Goal: Communication & Community: Share content

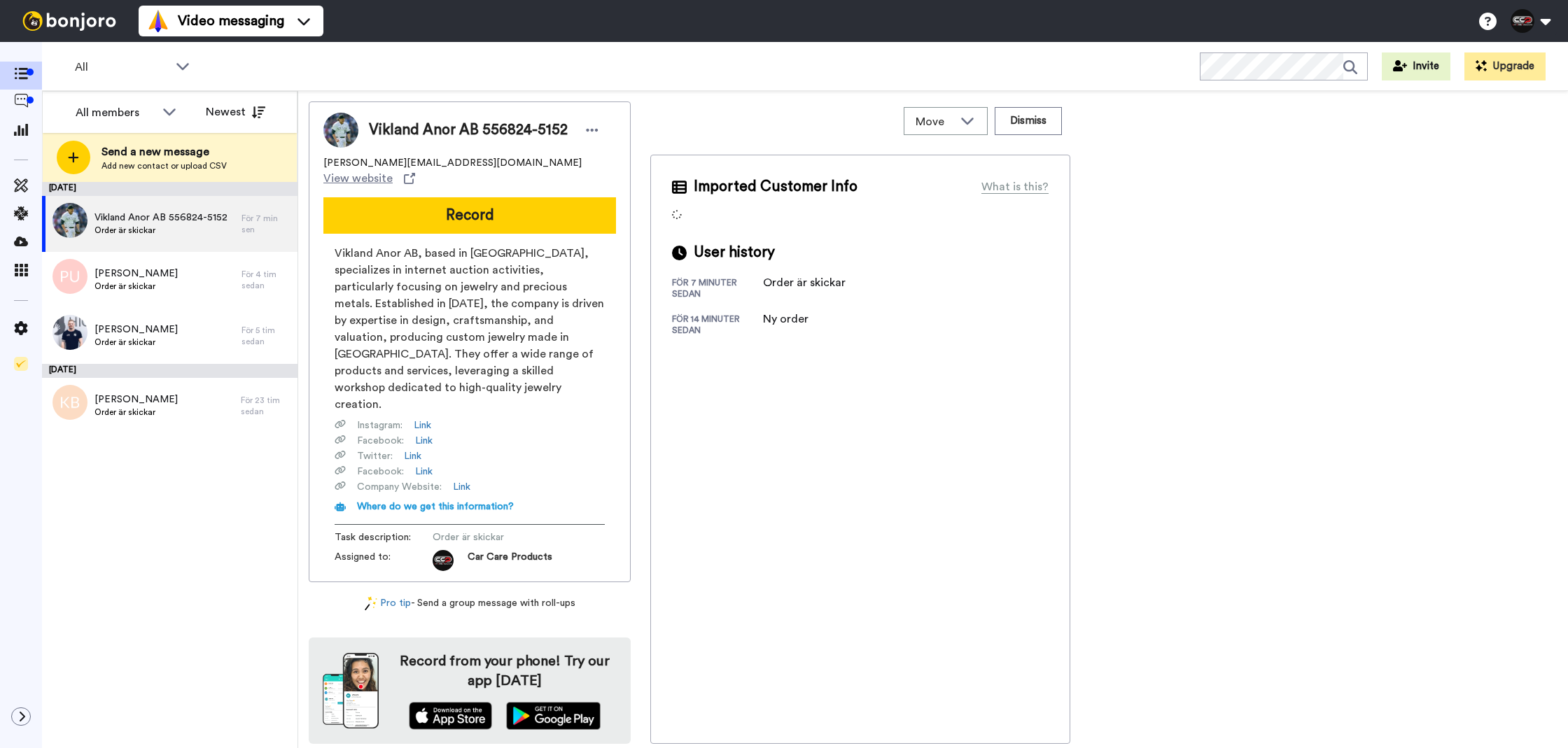
drag, startPoint x: 476, startPoint y: 187, endPoint x: 469, endPoint y: 200, distance: 14.8
click at [476, 197] on button "Record" at bounding box center [470, 216] width 293 height 37
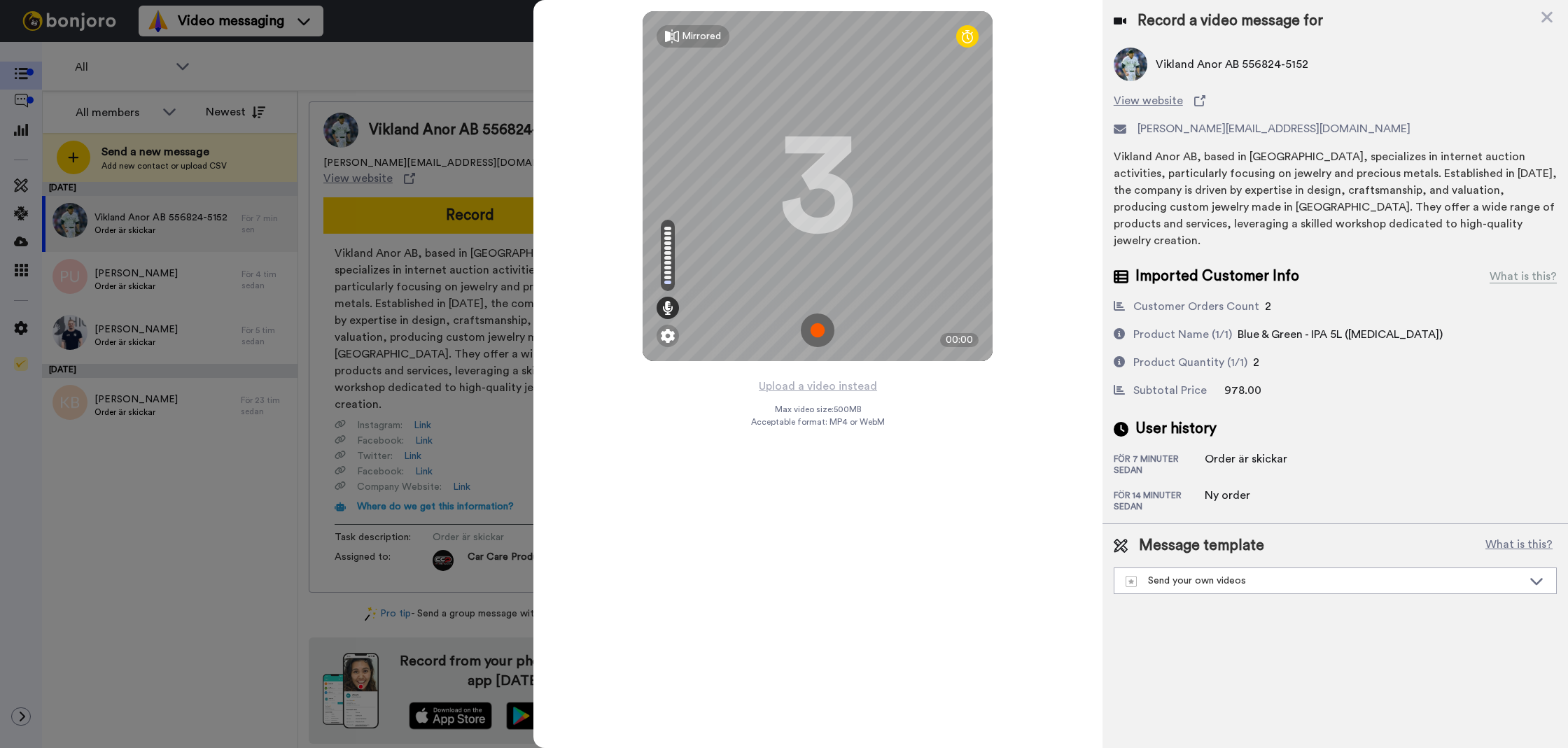
click at [830, 367] on div "Mirrored Redo 3 00:00" at bounding box center [818, 188] width 569 height 377
click at [824, 372] on div "Mirrored Redo 3 00:00" at bounding box center [818, 188] width 569 height 377
click at [818, 378] on button "Upload a video instead" at bounding box center [818, 386] width 126 height 18
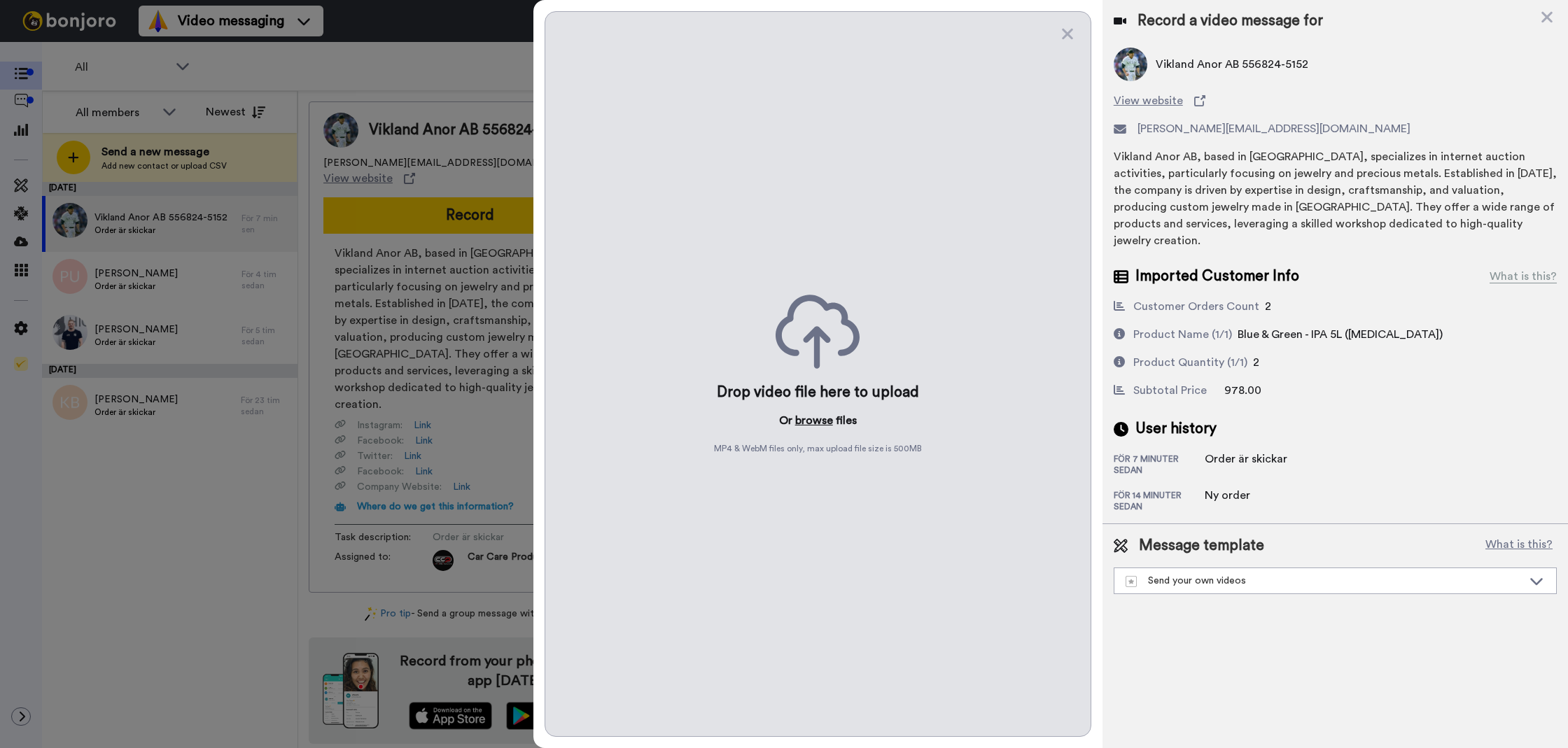
click at [813, 426] on button "browse" at bounding box center [814, 420] width 38 height 17
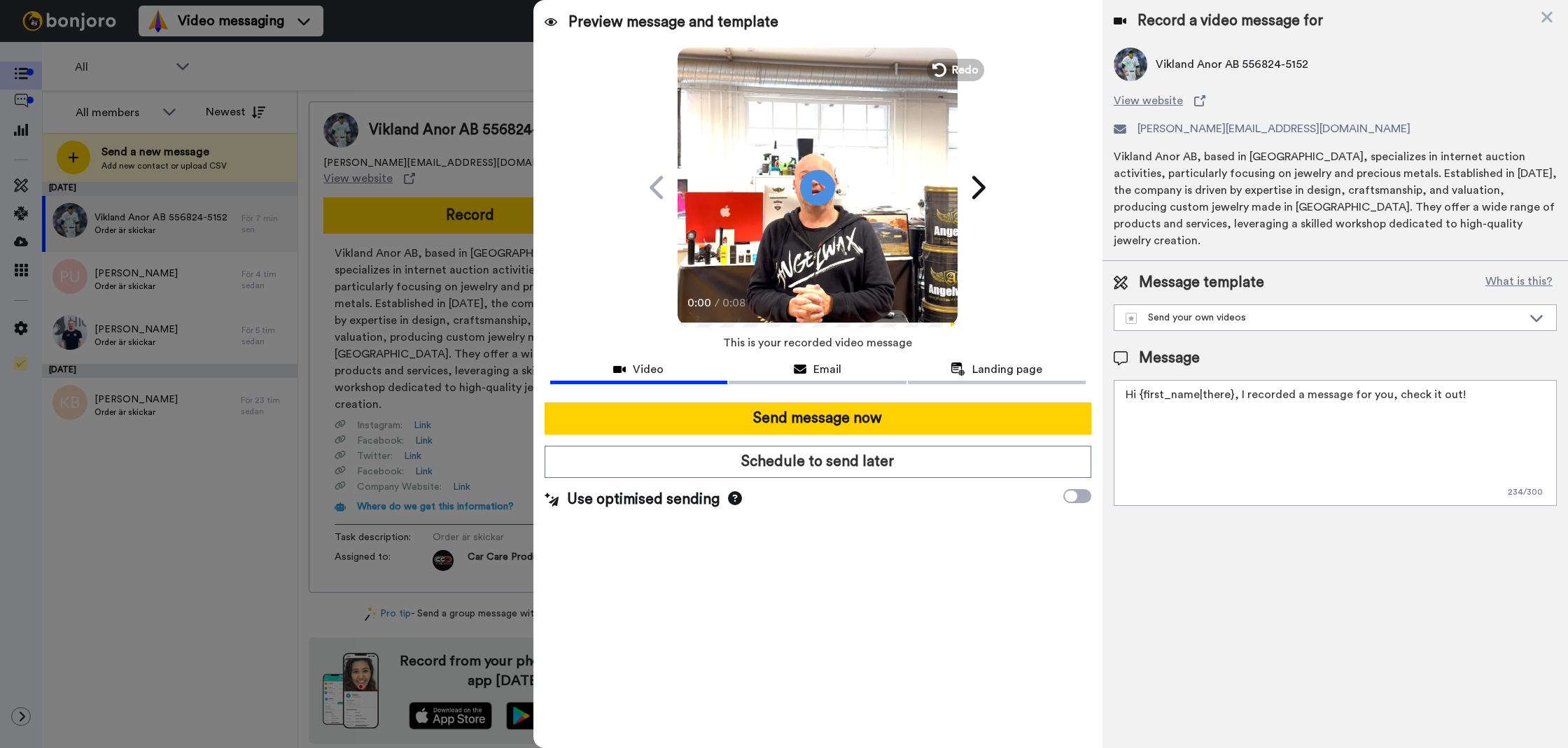
click at [1205, 436] on textarea "Hi {first_name|there}, I recorded a message for you, check it out!" at bounding box center [1336, 443] width 443 height 126
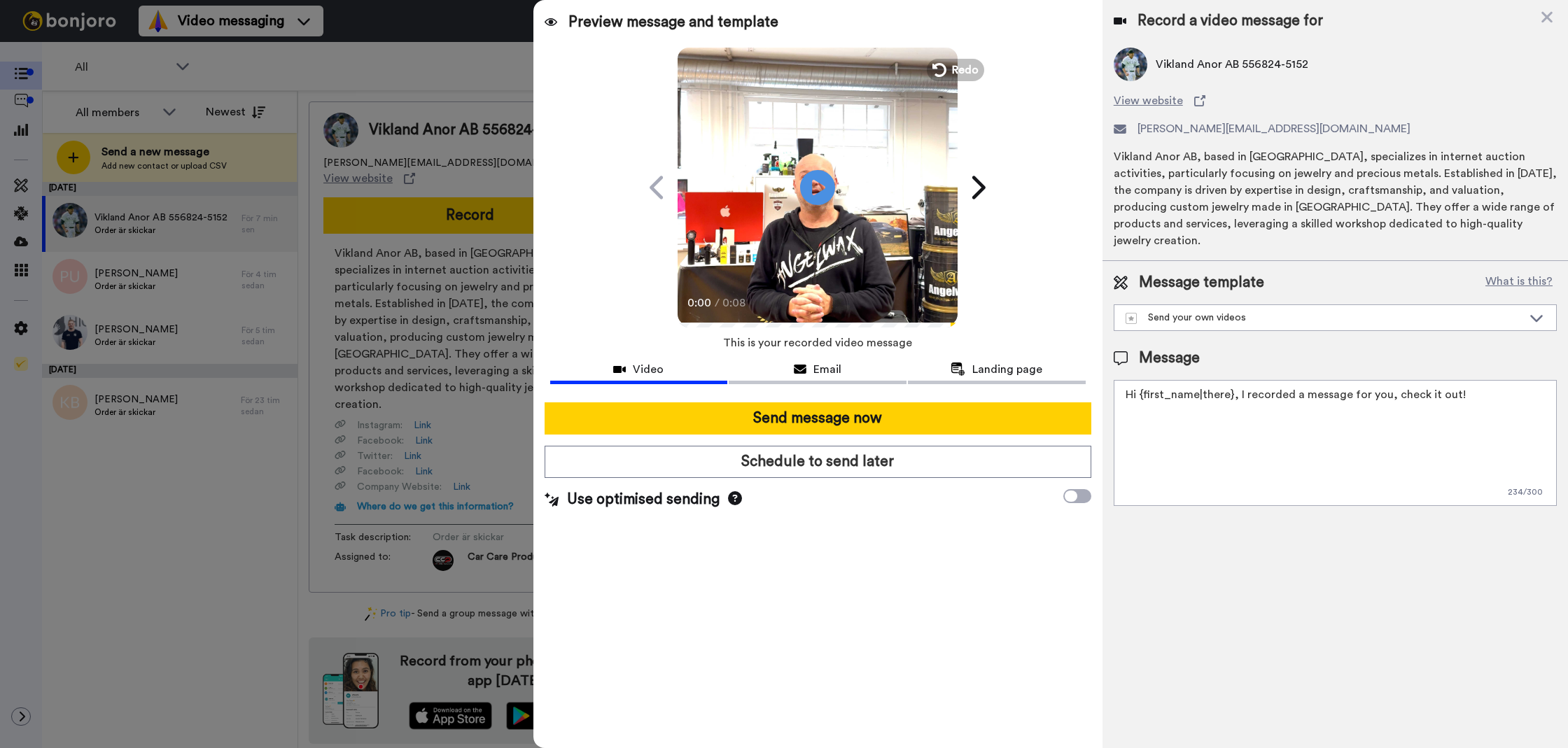
paste textarea "Tack för att ni tittade! Tyckte du att videon var till hjälp får ni gärna gilla…"
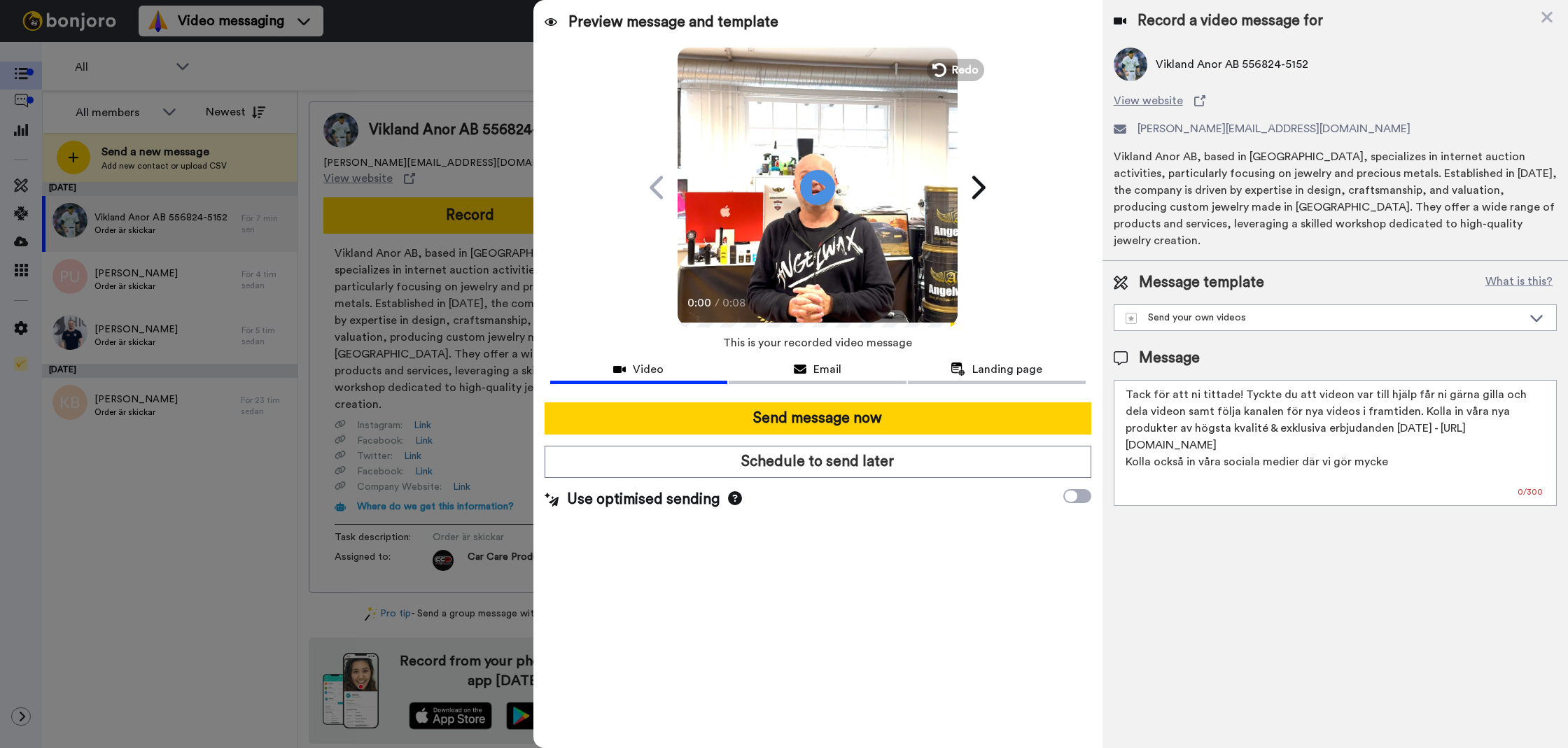
click at [1185, 444] on textarea "Tack för att ni tittade! Tyckte du att videon var till hjälp får ni gärna gilla…" at bounding box center [1336, 443] width 443 height 126
click at [1205, 408] on textarea "Tack för att ni tittade! Tyckte du att videon var till hjälp får ni gärna gilla…" at bounding box center [1336, 443] width 443 height 126
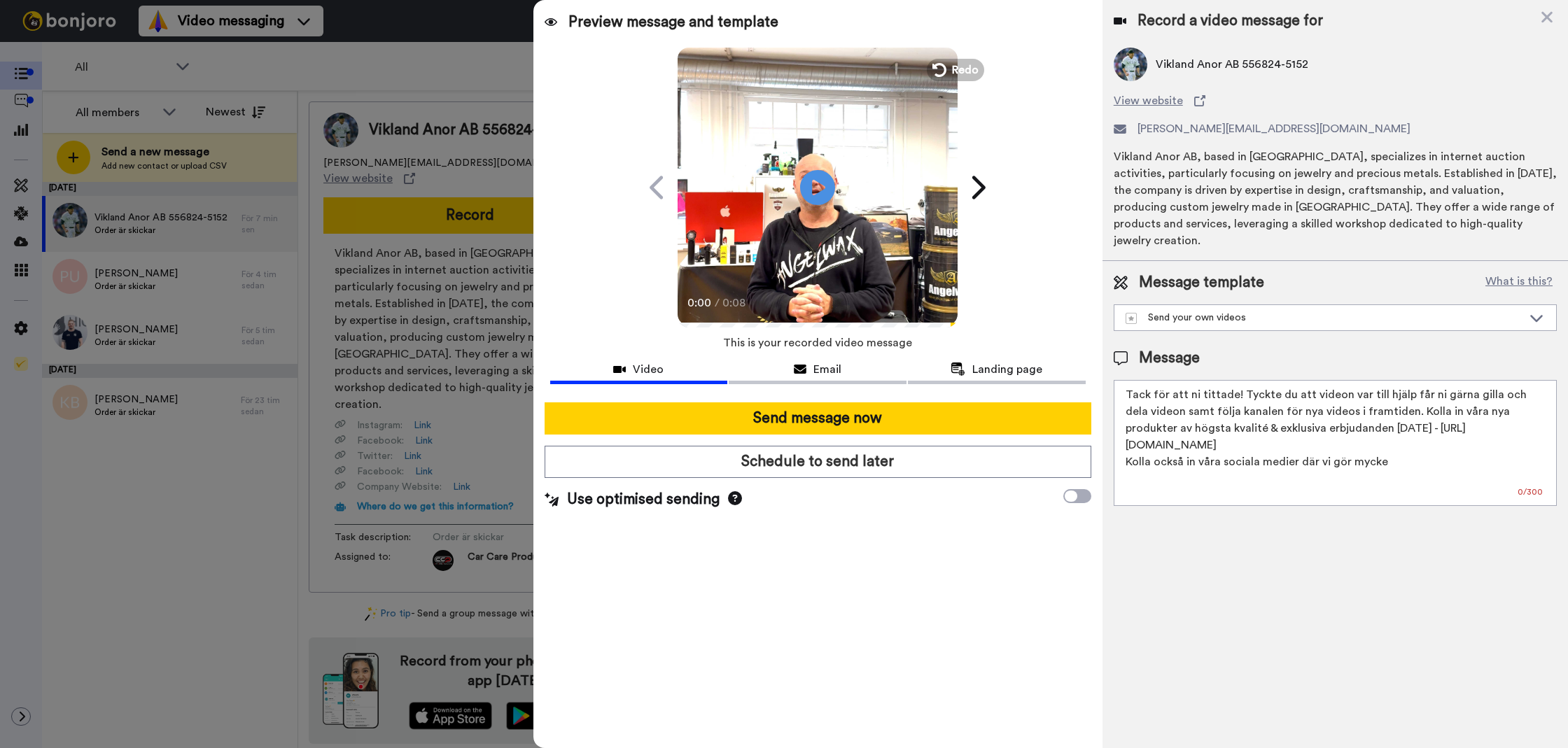
click at [1205, 408] on textarea "Tack för att ni tittade! Tyckte du att videon var till hjälp får ni gärna gilla…" at bounding box center [1336, 443] width 443 height 126
click at [1202, 425] on textarea "Tack för att ni tittade! Tyckte du att videon var till hjälp får ni gärna gilla…" at bounding box center [1336, 443] width 443 height 126
drag, startPoint x: 1443, startPoint y: 440, endPoint x: 1216, endPoint y: 371, distance: 237.3
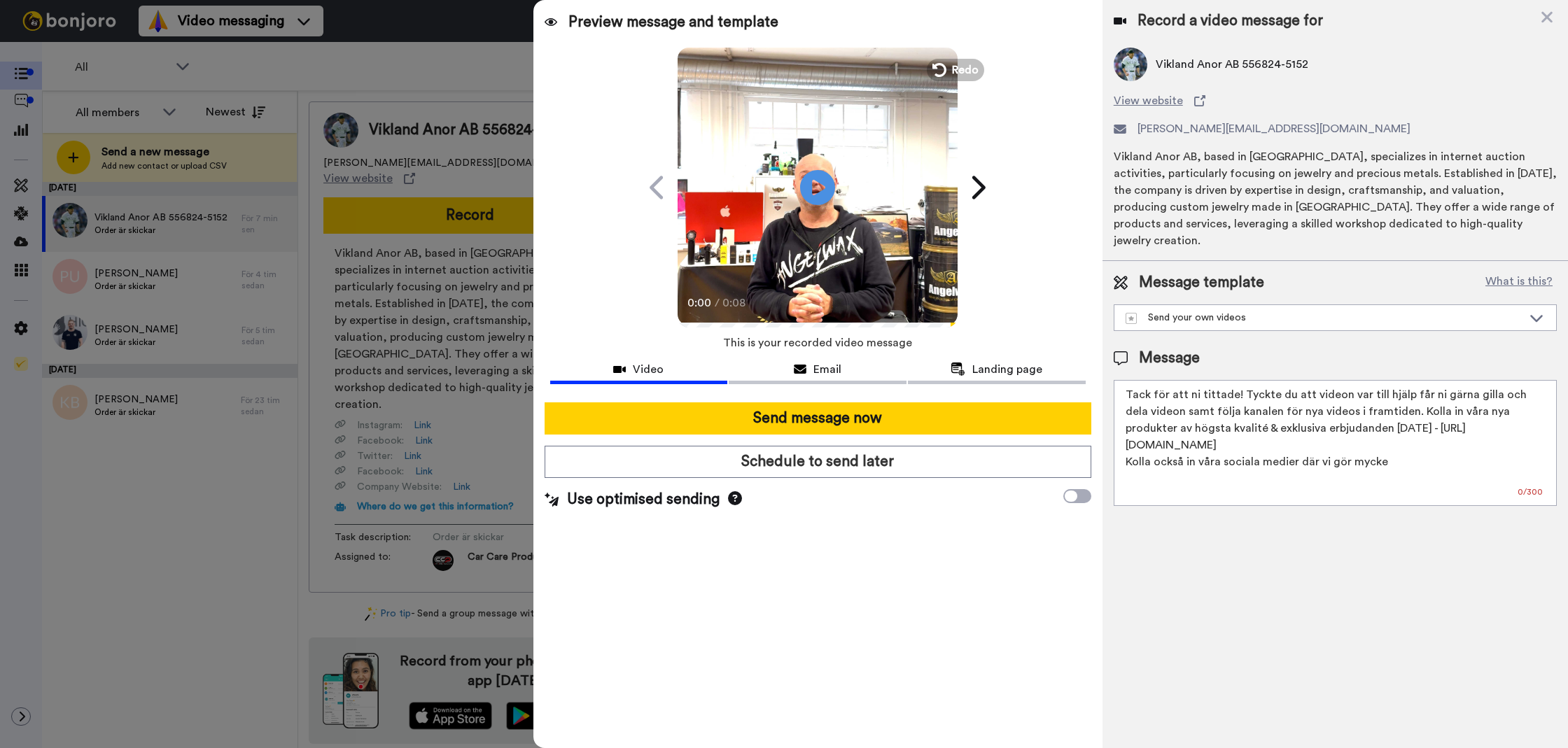
click at [1186, 380] on textarea "Tack för att ni tittade! Tyckte du att videon var till hjälp får ni gärna gilla…" at bounding box center [1336, 443] width 443 height 126
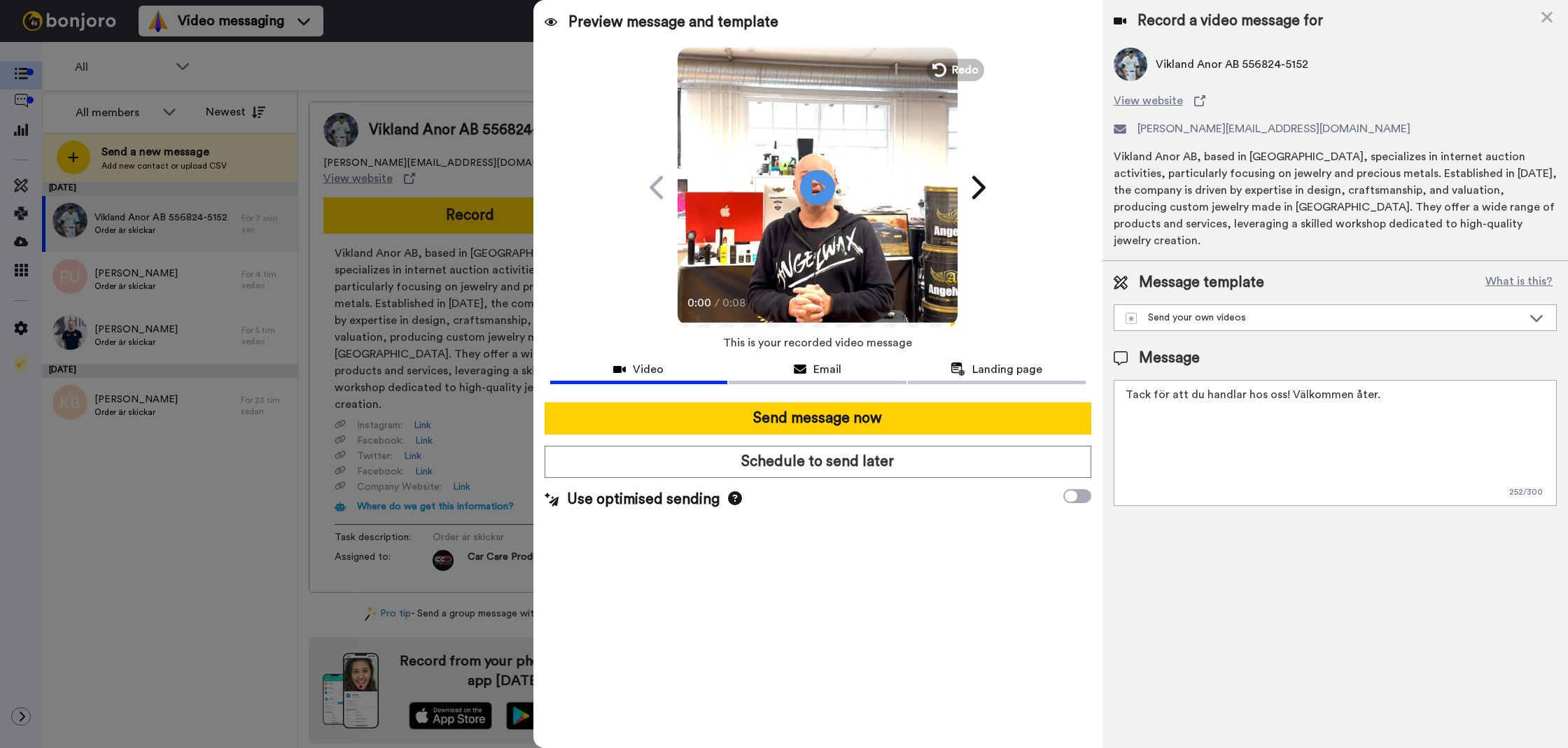
click at [1130, 393] on textarea "Tack för att du handlar hos oss! Välkommen åter." at bounding box center [1336, 443] width 443 height 126
type textarea "Tack för att du handlar hos oss! Välkommen åter."
drag, startPoint x: 1144, startPoint y: 527, endPoint x: 1023, endPoint y: 442, distance: 147.9
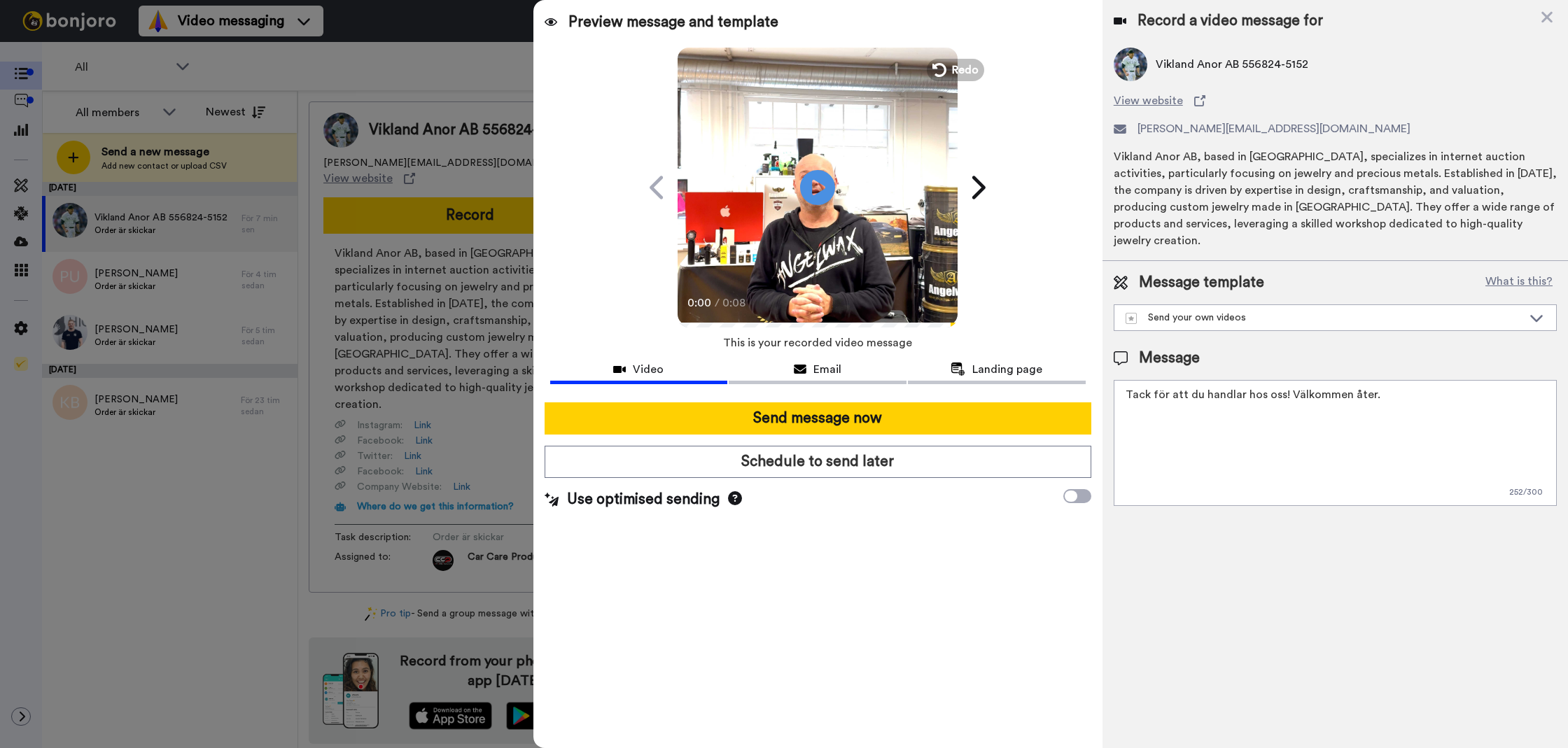
click at [1138, 524] on div "Record a video message for Vikland Anor AB 556824-5152 View website ivan@viklan…" at bounding box center [1335, 374] width 466 height 748
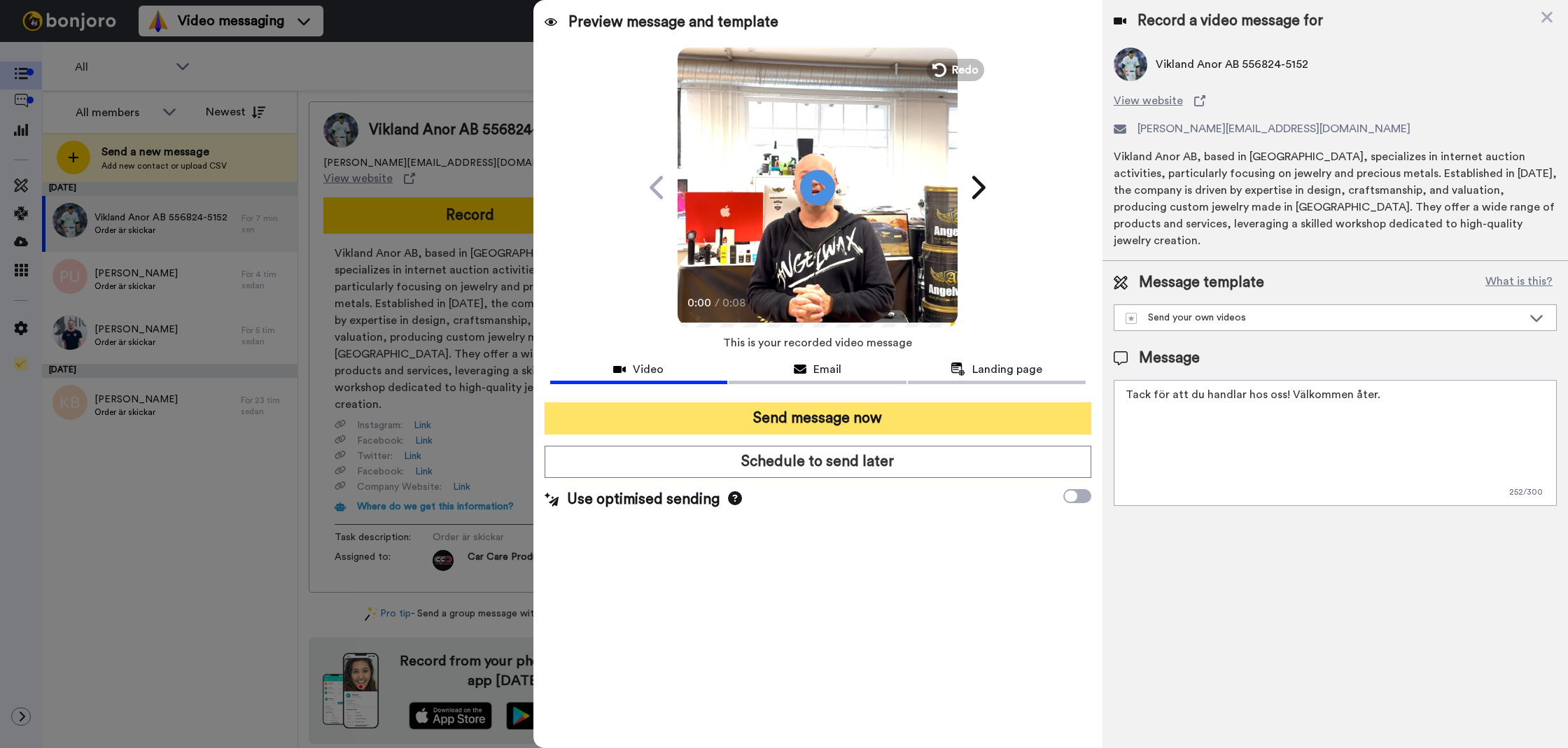
click at [803, 419] on button "Send message now" at bounding box center [818, 418] width 547 height 32
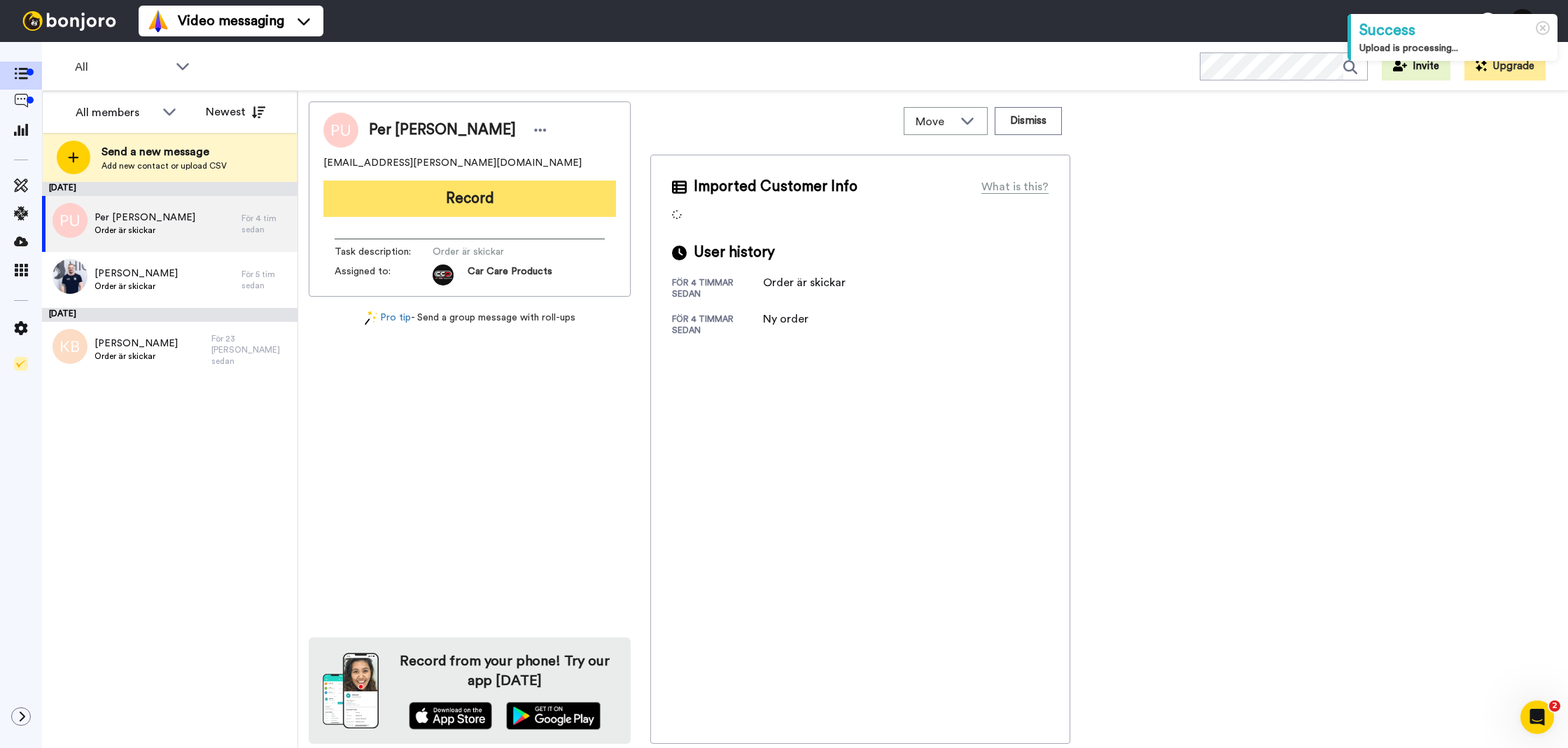
click at [427, 195] on button "Record" at bounding box center [470, 199] width 293 height 37
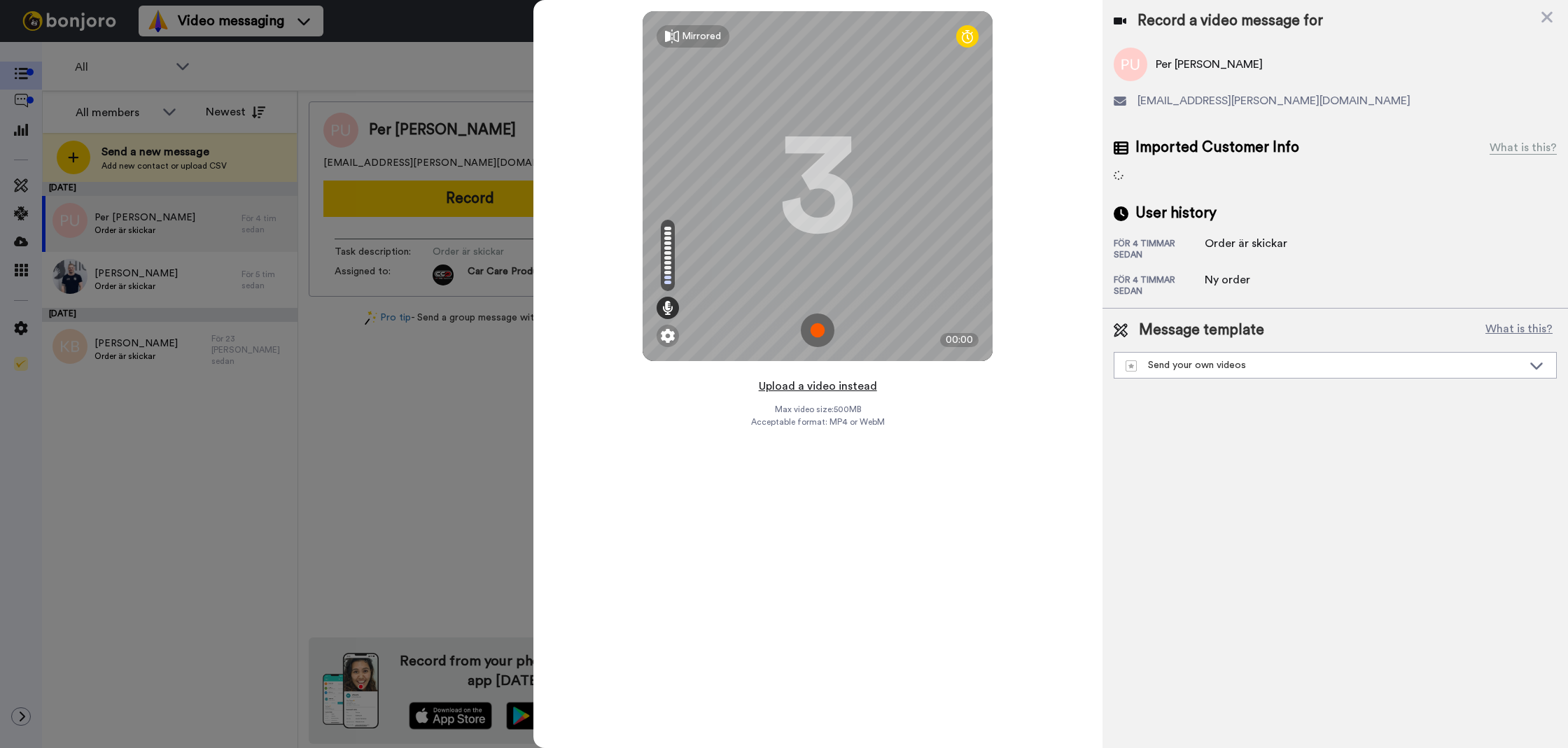
click at [833, 385] on button "Upload a video instead" at bounding box center [818, 386] width 126 height 18
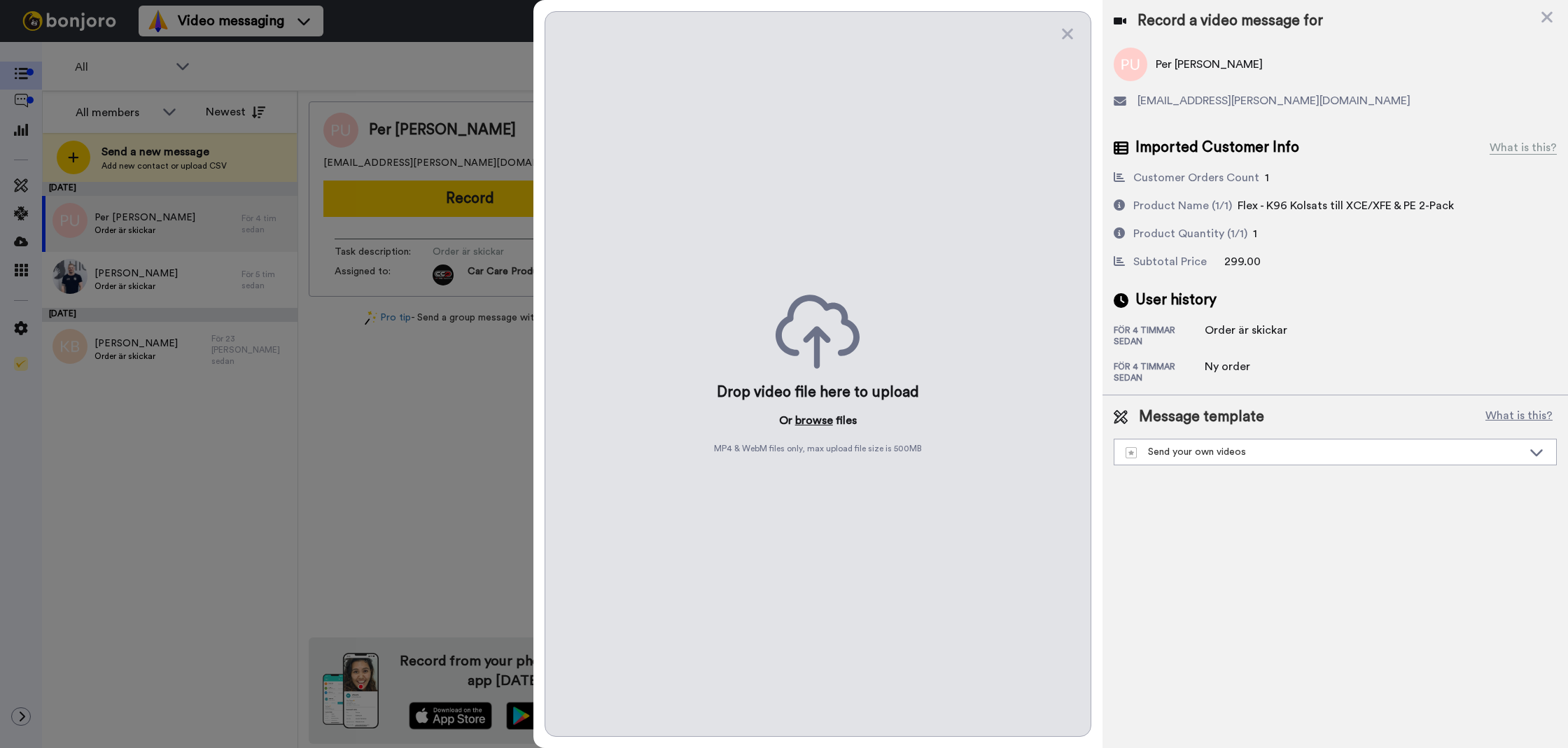
click at [815, 423] on button "browse" at bounding box center [814, 420] width 38 height 17
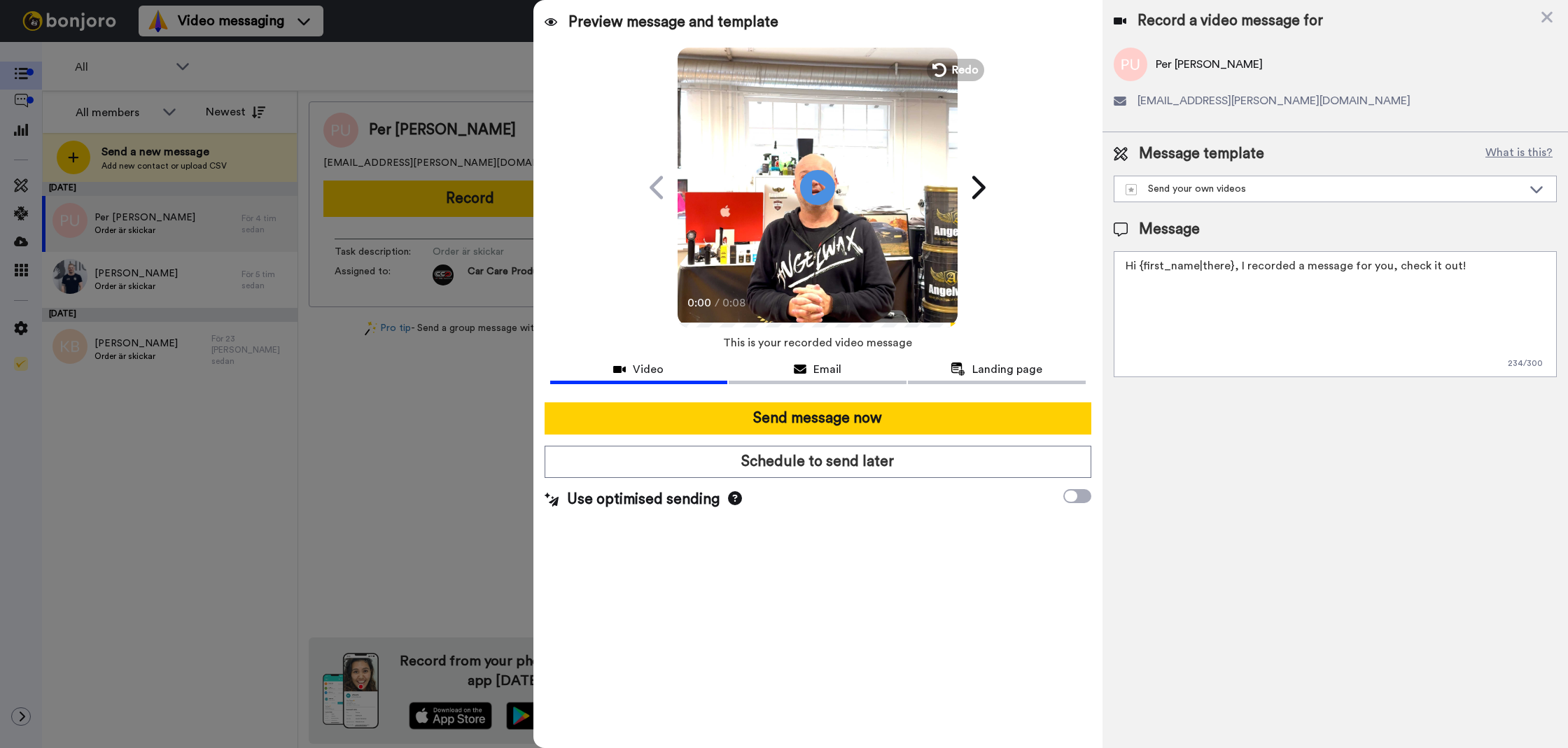
click at [1155, 329] on textarea "Hi {first_name|there}, I recorded a message for you, check it out!" at bounding box center [1336, 314] width 443 height 126
paste textarea "Tack för att du handlar hos oss! Välkommen åter."
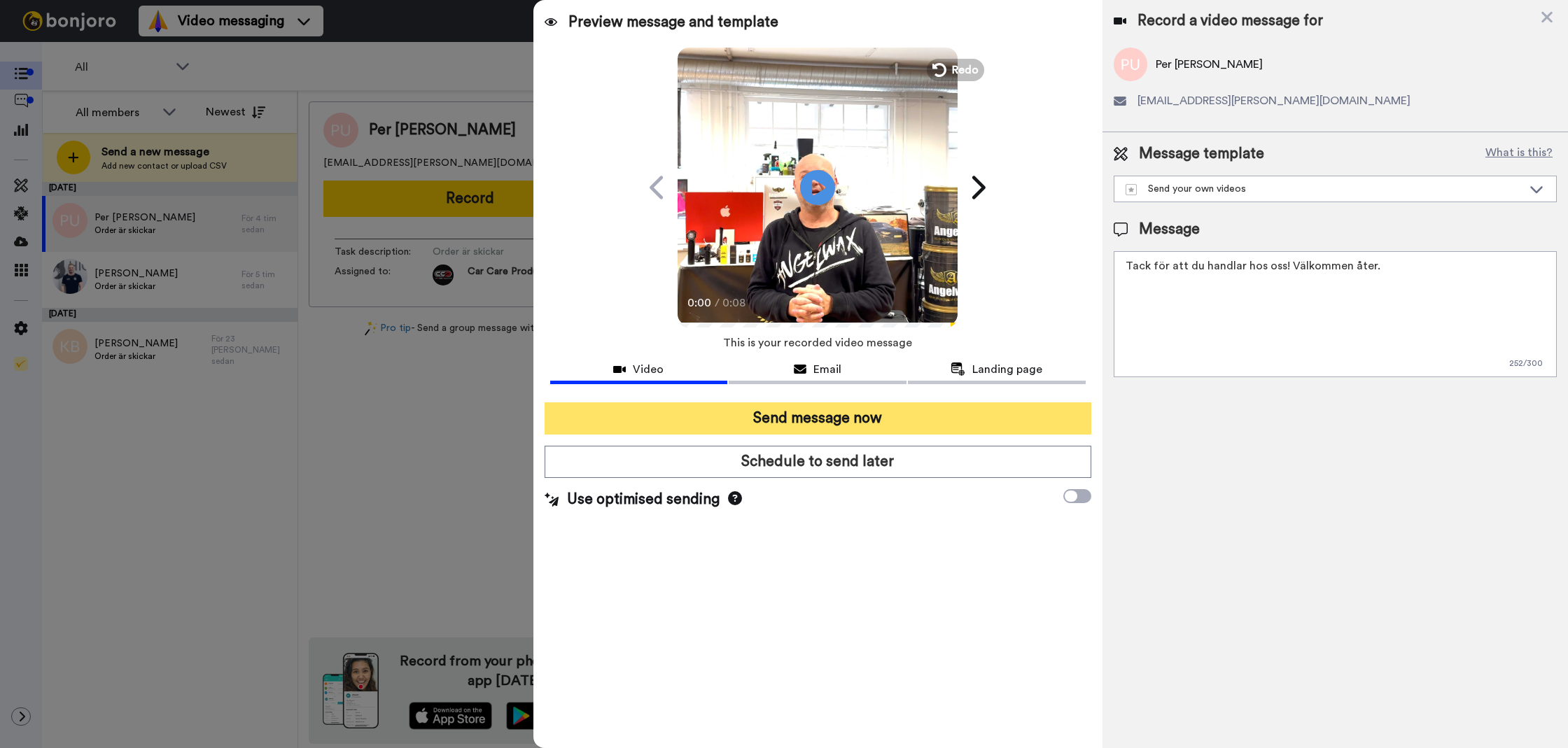
type textarea "Tack för att du handlar hos oss! Välkommen åter."
click at [1043, 416] on button "Send message now" at bounding box center [818, 418] width 547 height 32
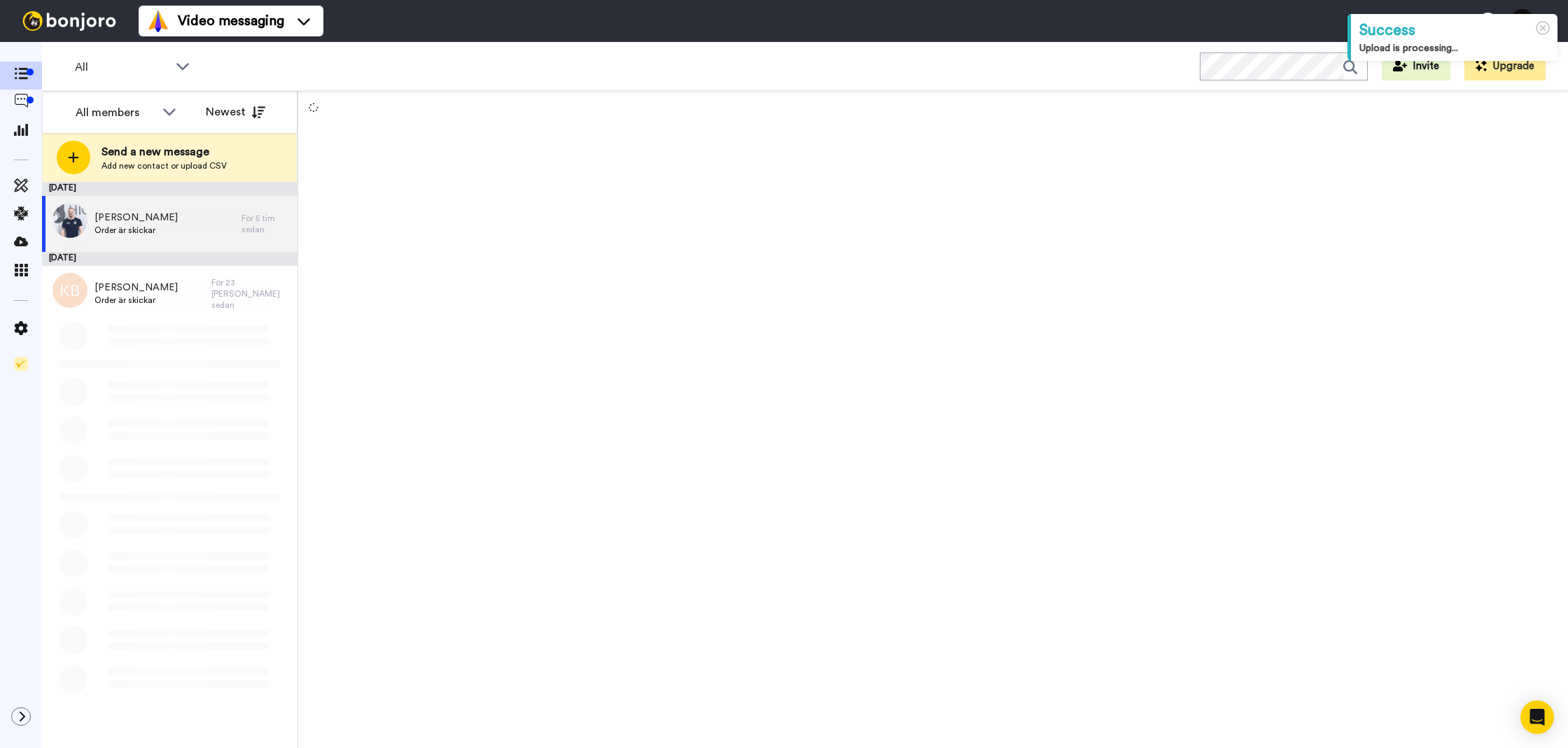
click at [493, 197] on div at bounding box center [933, 419] width 1270 height 657
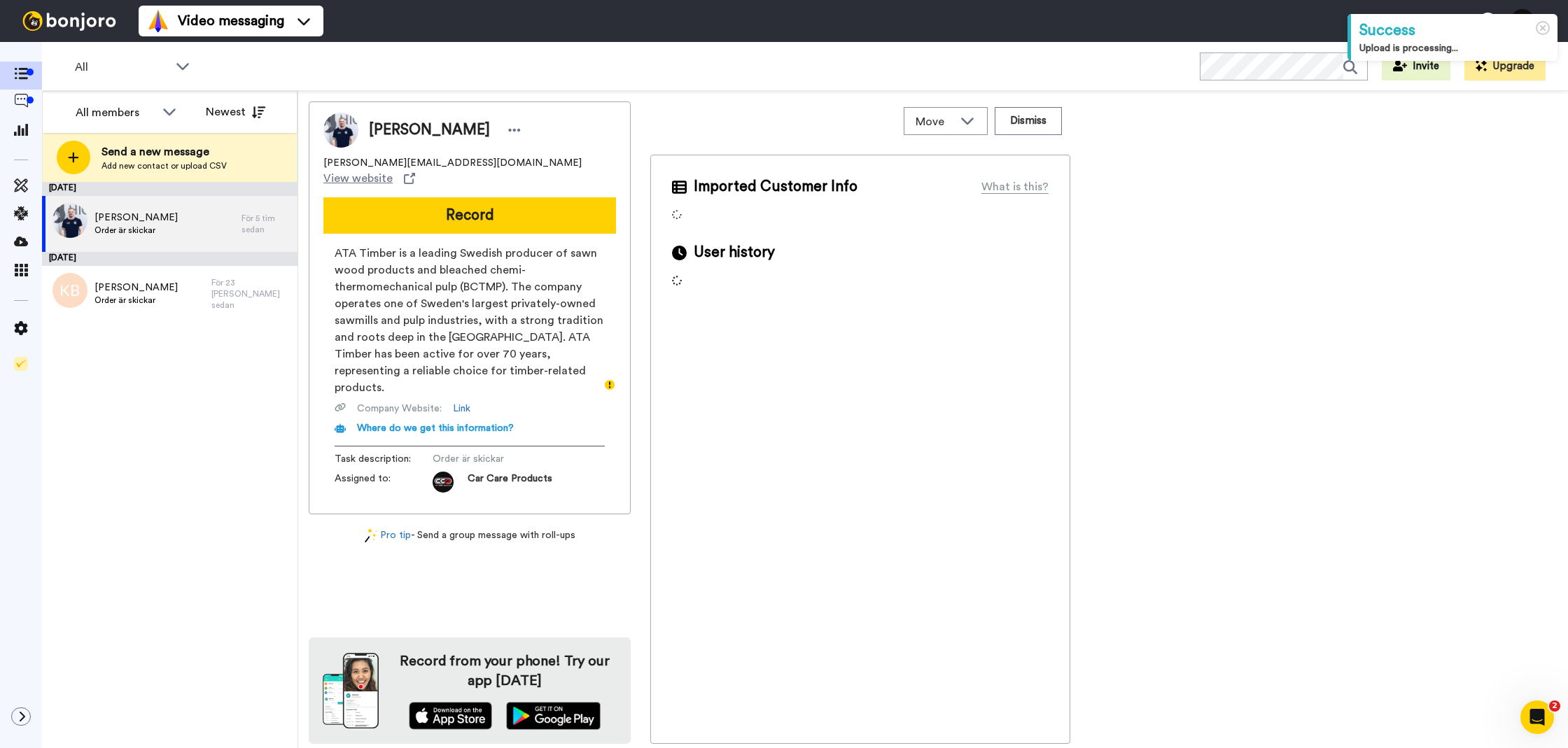
click at [493, 197] on button "Record" at bounding box center [470, 216] width 293 height 37
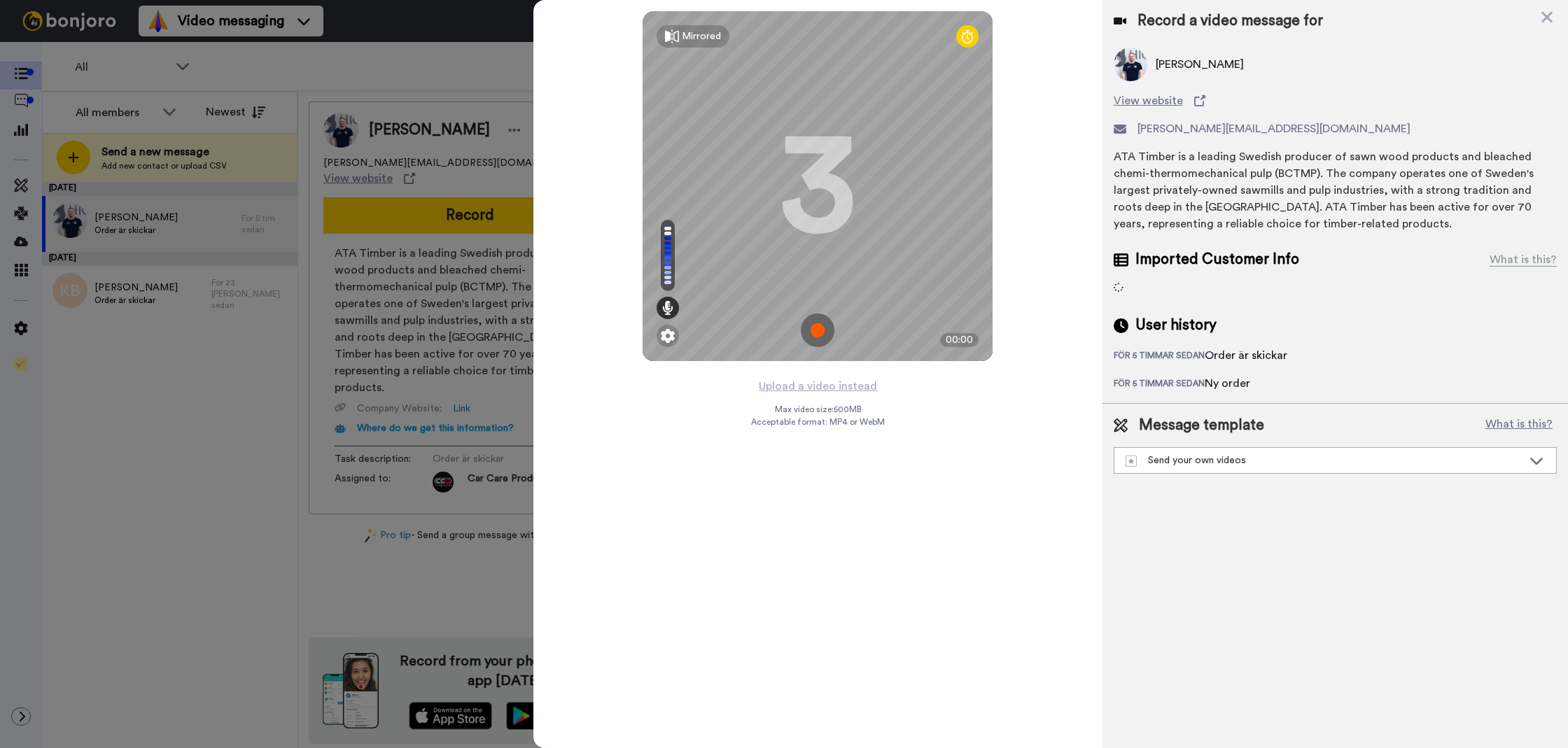
click at [762, 374] on div "Mirrored Redo 3 00:00" at bounding box center [818, 188] width 569 height 377
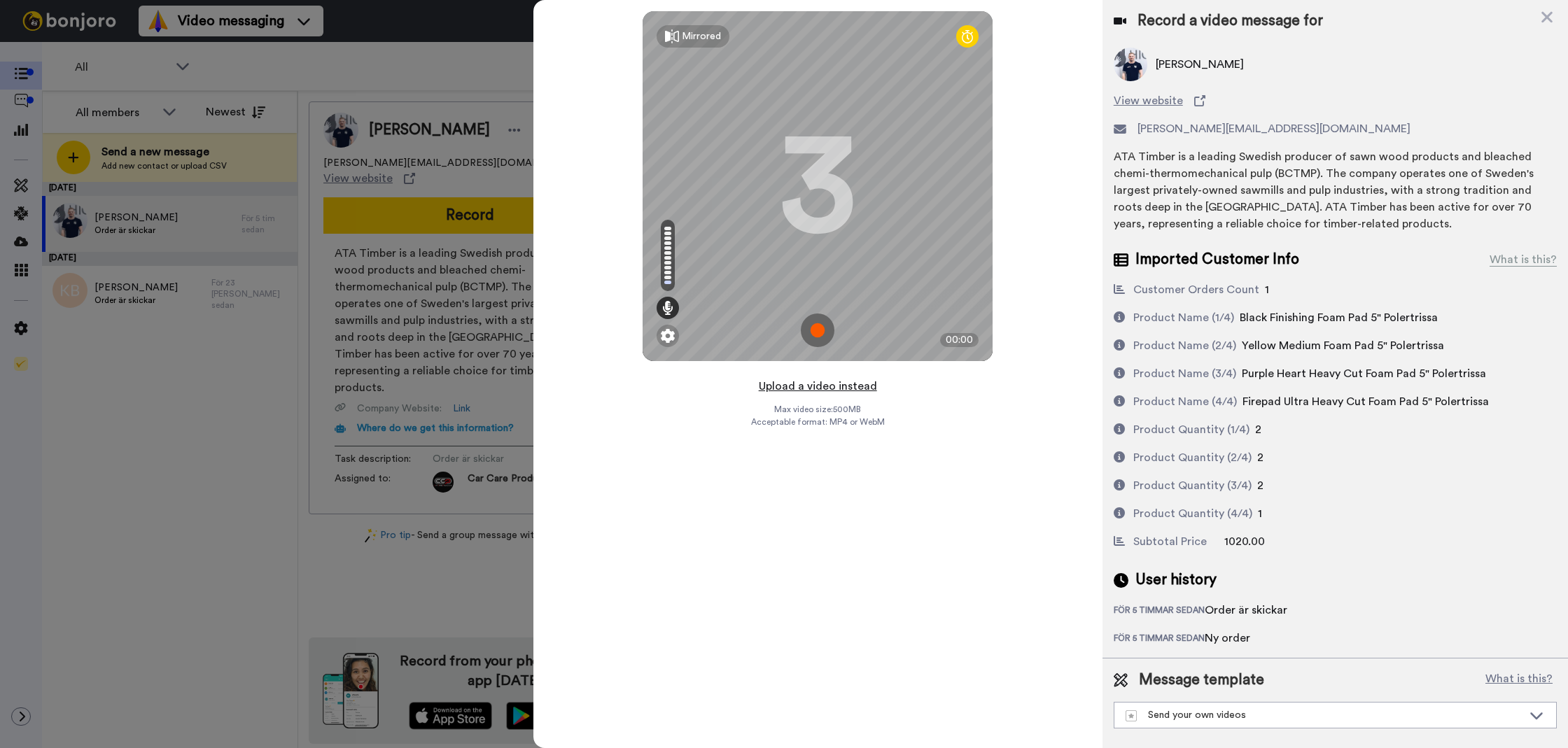
click at [769, 382] on button "Upload a video instead" at bounding box center [818, 386] width 126 height 18
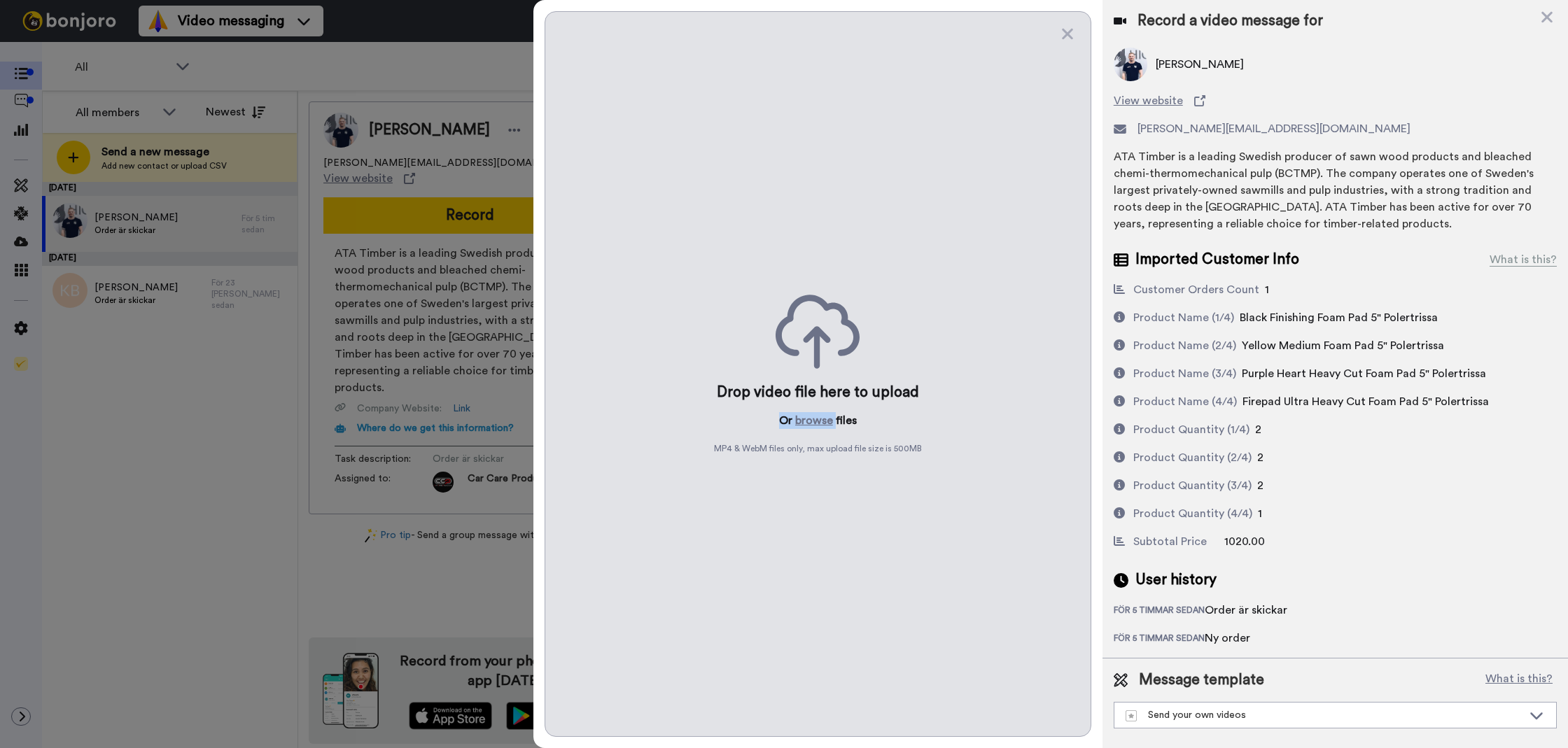
click at [834, 413] on div "Drop video file here to upload Or browse files MP4 & WebM files only, max uploa…" at bounding box center [818, 374] width 547 height 726
click at [808, 425] on button "browse" at bounding box center [814, 420] width 38 height 17
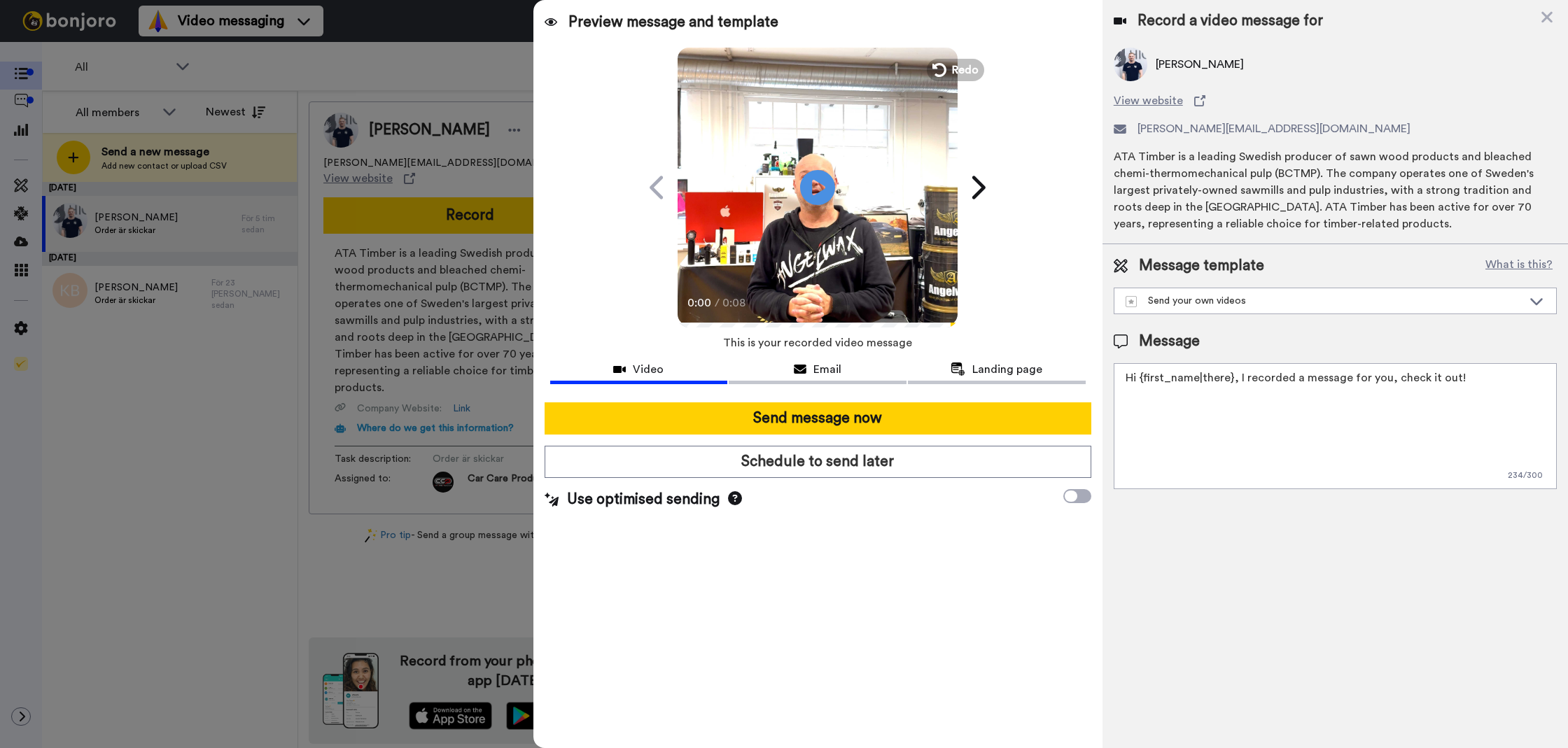
click at [1194, 456] on textarea "Hi {first_name|there}, I recorded a message for you, check it out!" at bounding box center [1336, 426] width 443 height 126
paste textarea "Tack för att du handlar hos oss! Välkommen åter."
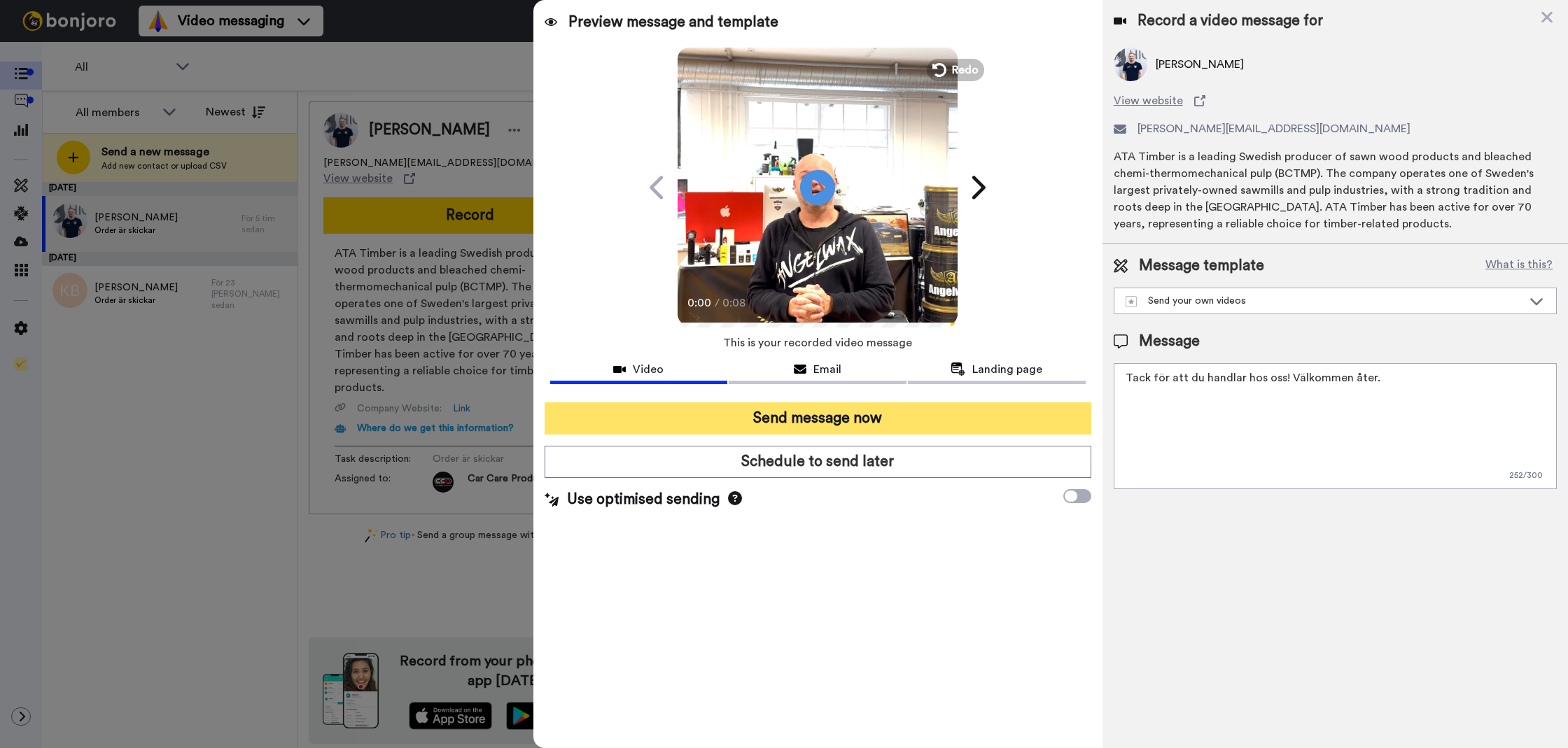
type textarea "Tack för att du handlar hos oss! Välkommen åter."
click at [1012, 422] on button "Send message now" at bounding box center [818, 418] width 547 height 32
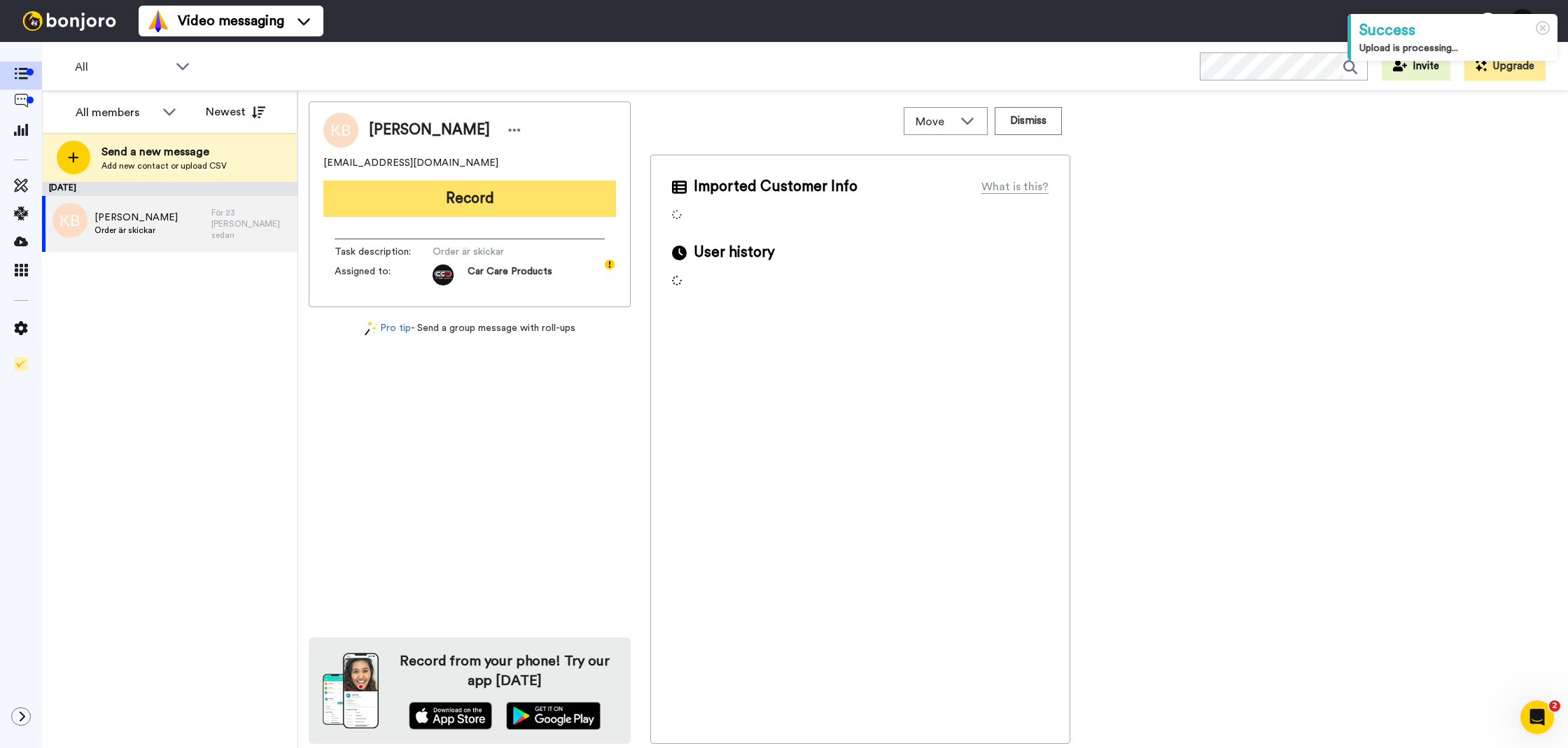
click at [386, 206] on button "Record" at bounding box center [470, 199] width 293 height 37
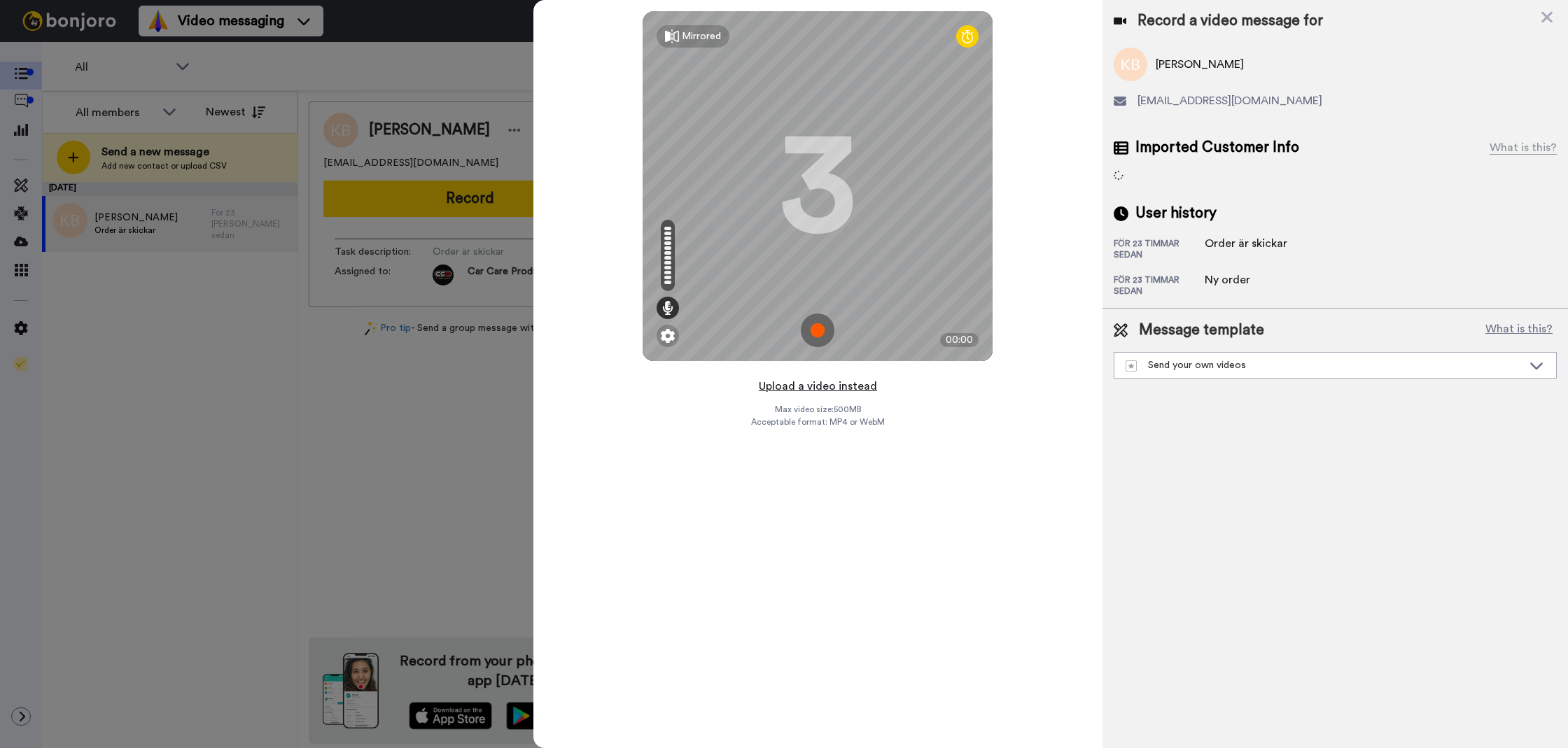
click at [780, 385] on button "Upload a video instead" at bounding box center [818, 386] width 126 height 18
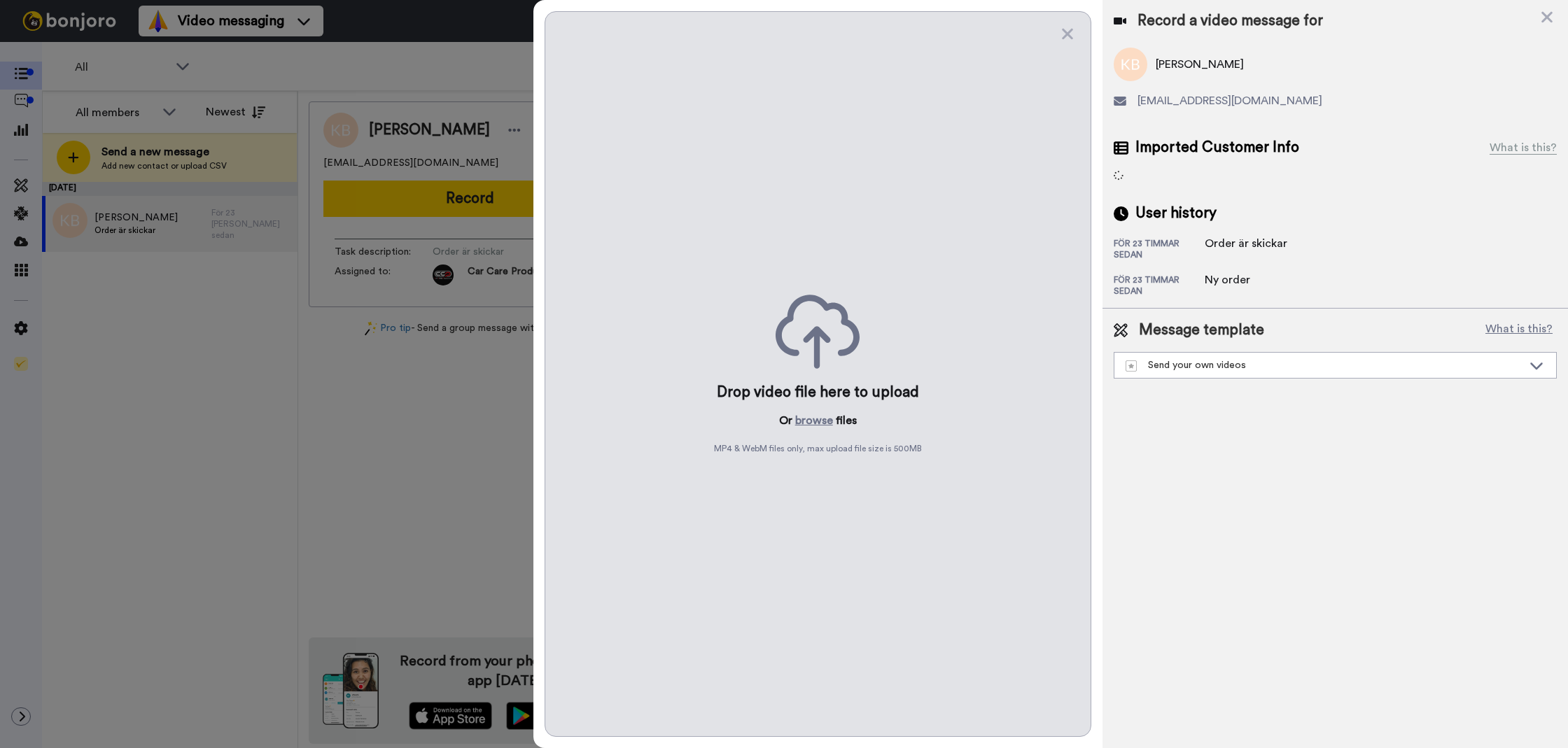
click at [821, 429] on div "Drop video file here to upload Or browse files MP4 & WebM files only, max uploa…" at bounding box center [818, 374] width 547 height 726
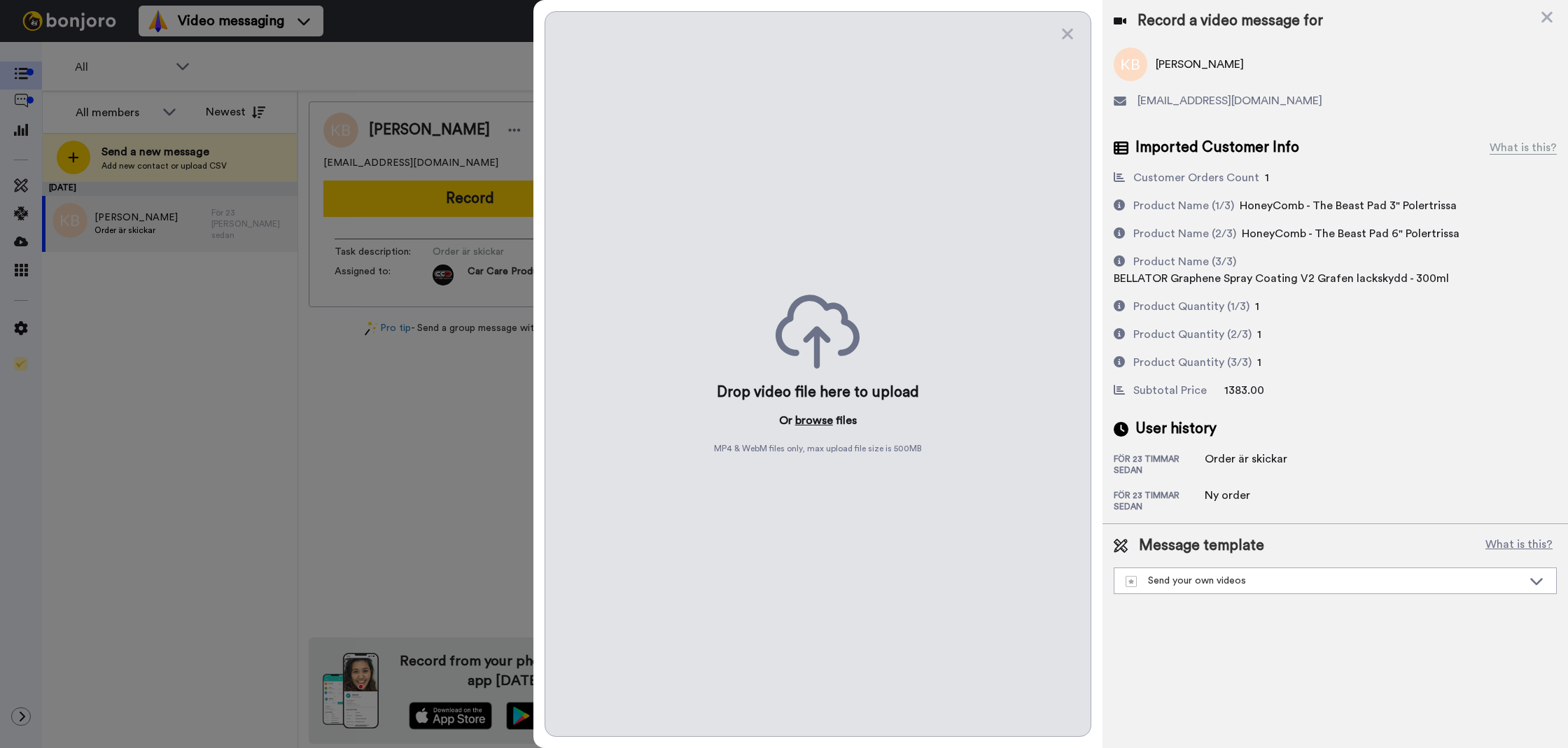
click at [820, 424] on button "browse" at bounding box center [814, 420] width 38 height 17
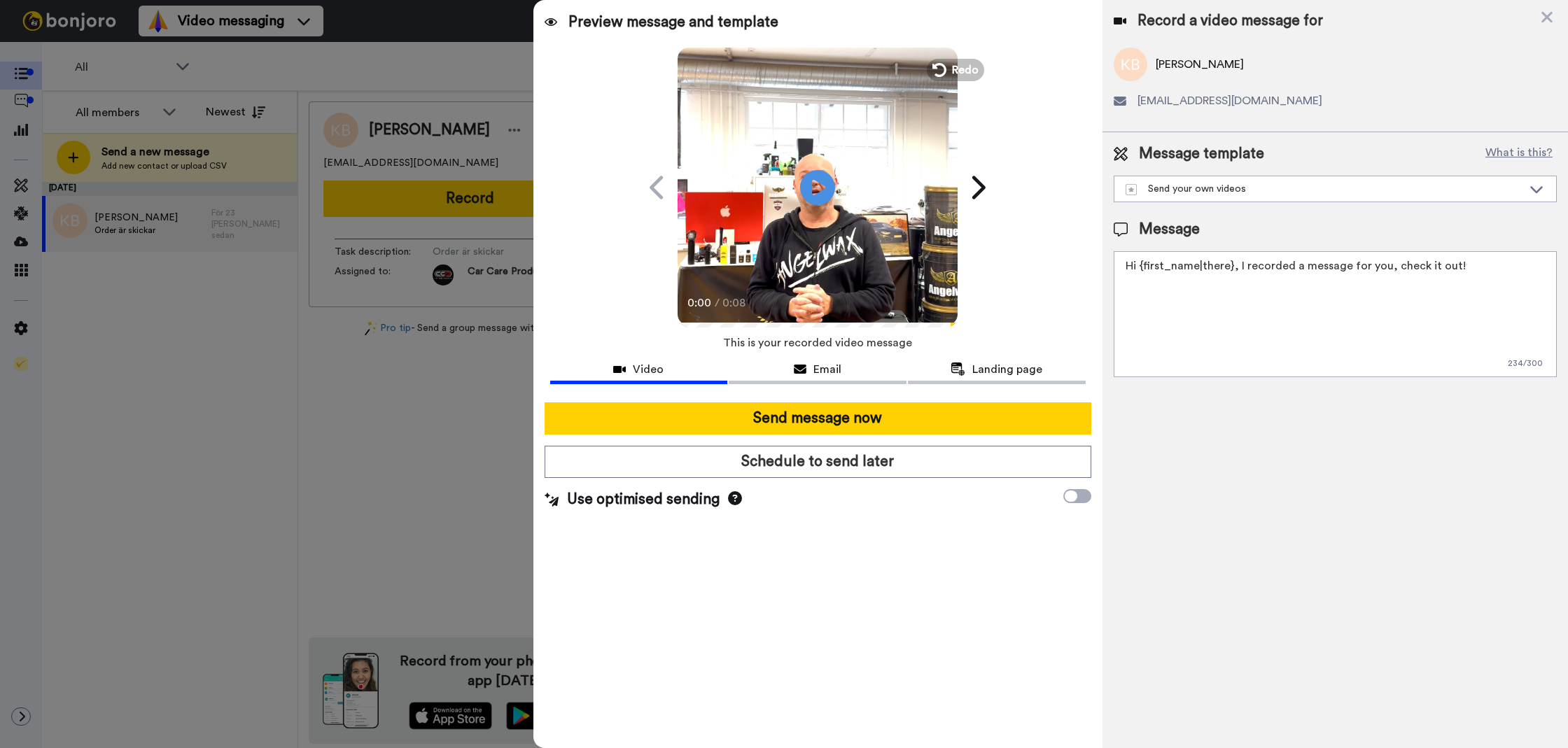
click at [1222, 341] on textarea "Hi {first_name|there}, I recorded a message for you, check it out!" at bounding box center [1336, 314] width 443 height 126
paste textarea "Tack för att du handlar hos oss! Välkommen åter."
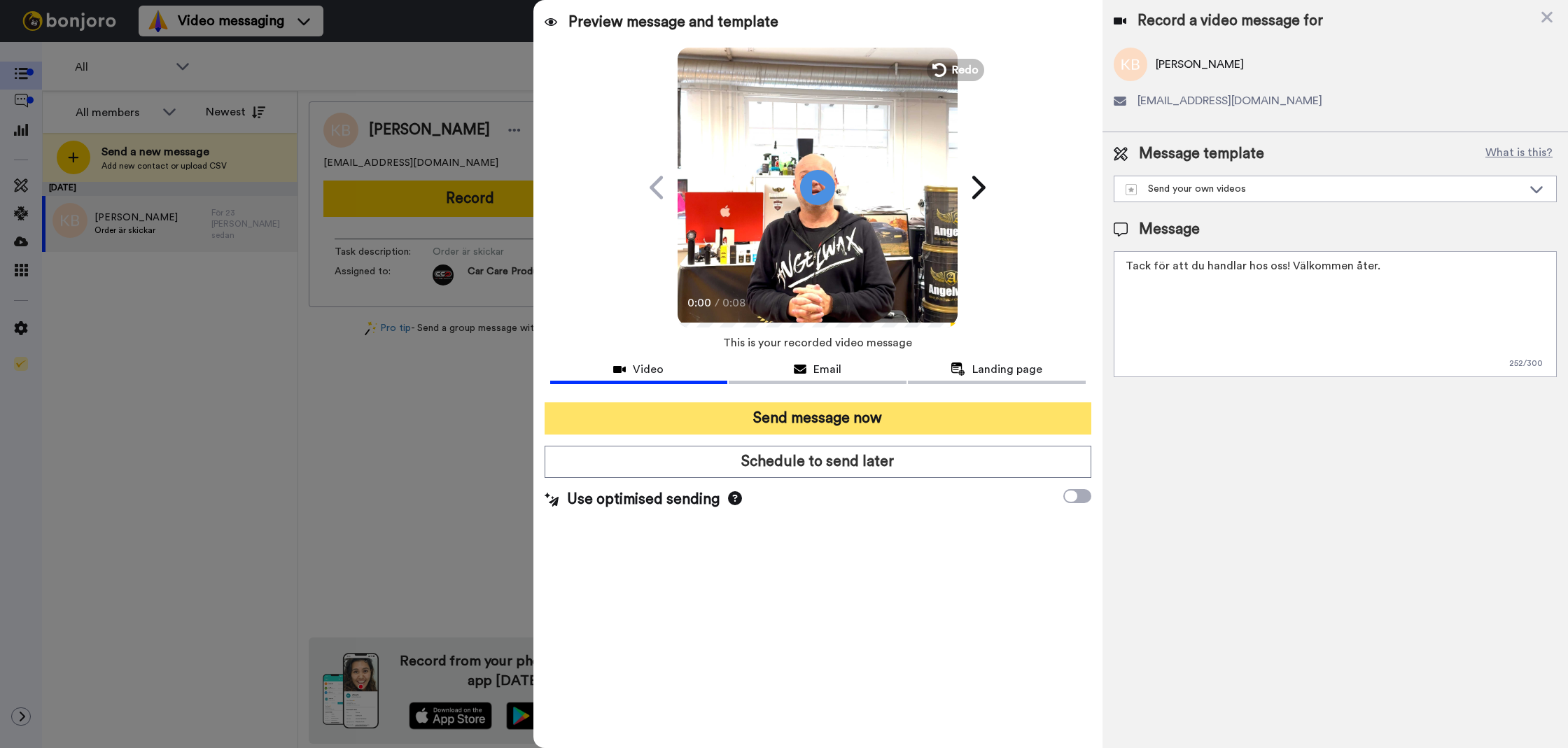
type textarea "Tack för att du handlar hos oss! Välkommen åter."
click at [978, 414] on button "Send message now" at bounding box center [818, 418] width 547 height 32
